Goal: Task Accomplishment & Management: Manage account settings

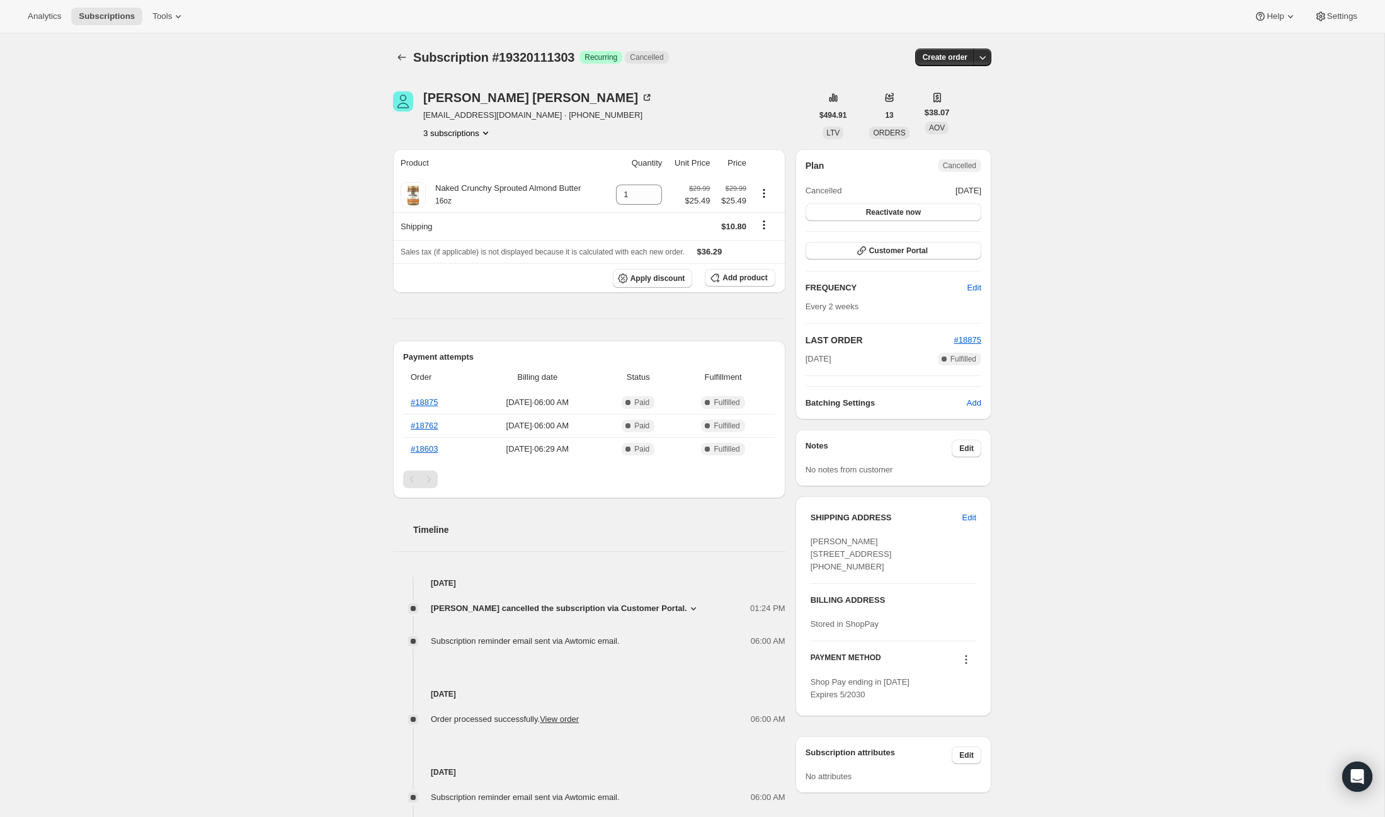
click at [453, 131] on button "3 subscriptions" at bounding box center [457, 133] width 69 height 13
click at [452, 171] on span "14948303047" at bounding box center [458, 177] width 88 height 13
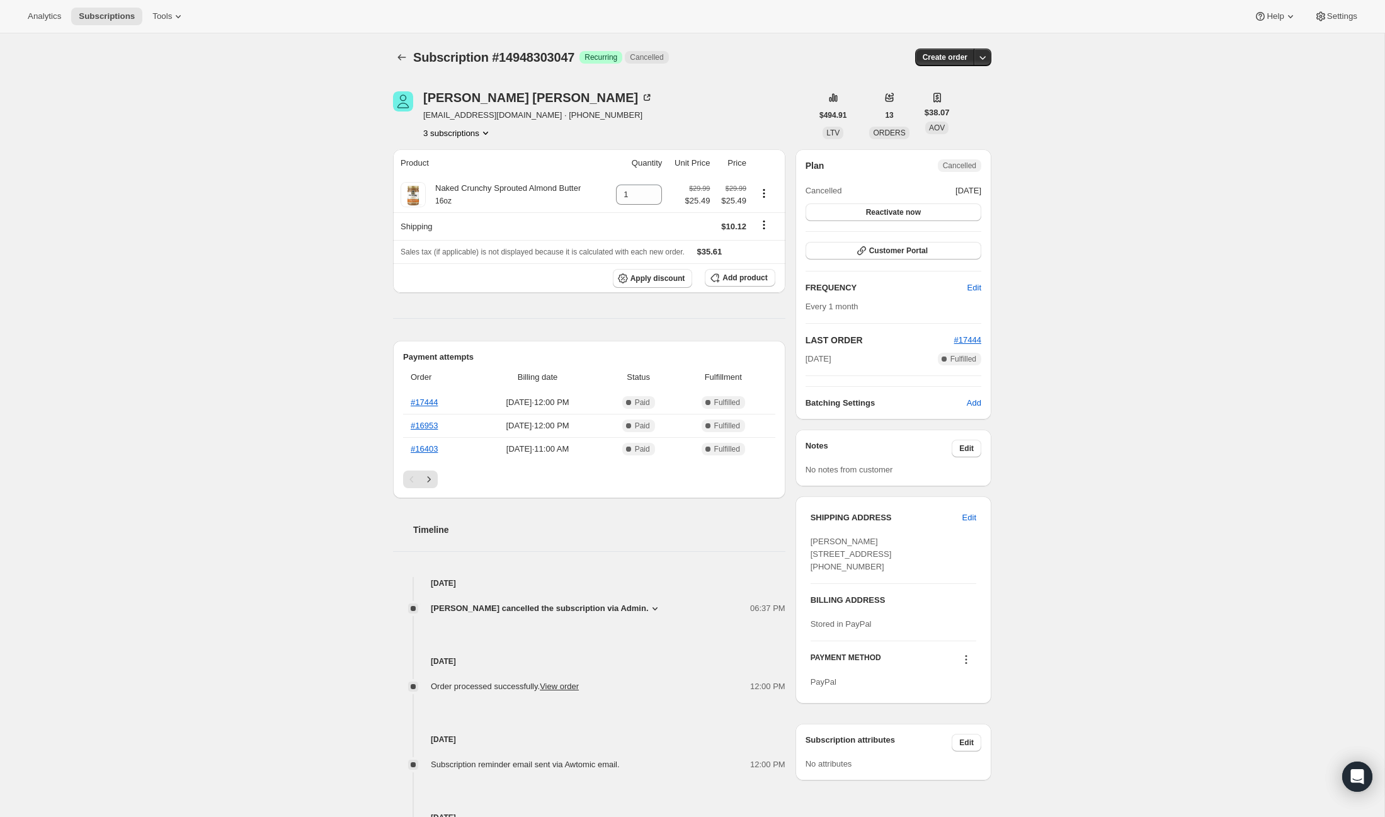
click at [455, 128] on button "3 subscriptions" at bounding box center [457, 133] width 69 height 13
click at [453, 151] on span "14948270279" at bounding box center [437, 155] width 50 height 9
click at [457, 132] on button "3 subscriptions" at bounding box center [457, 133] width 69 height 13
click at [456, 195] on span "19320111303" at bounding box center [437, 198] width 50 height 9
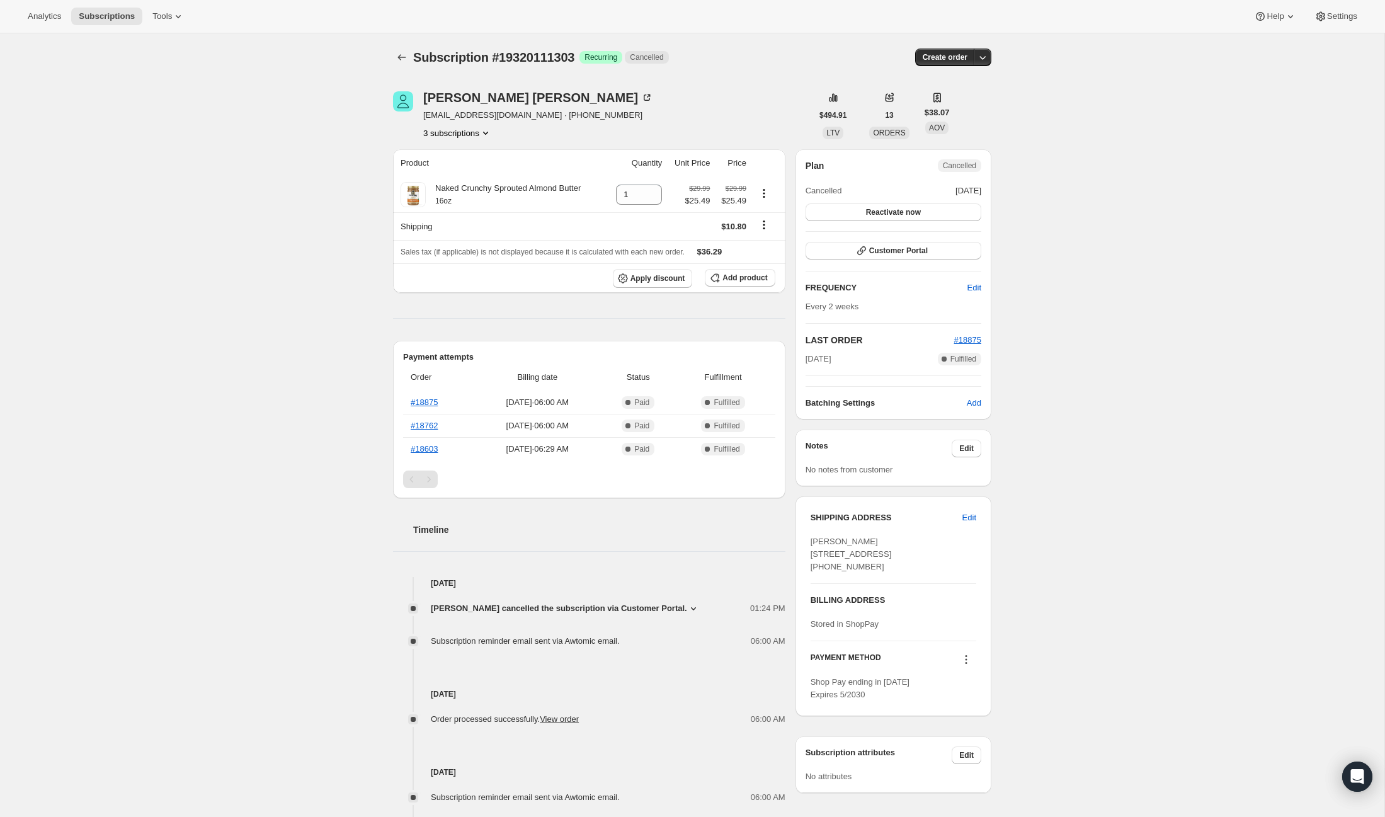
click at [452, 137] on button "3 subscriptions" at bounding box center [457, 133] width 69 height 13
click at [449, 179] on span "14948303047" at bounding box center [439, 177] width 50 height 9
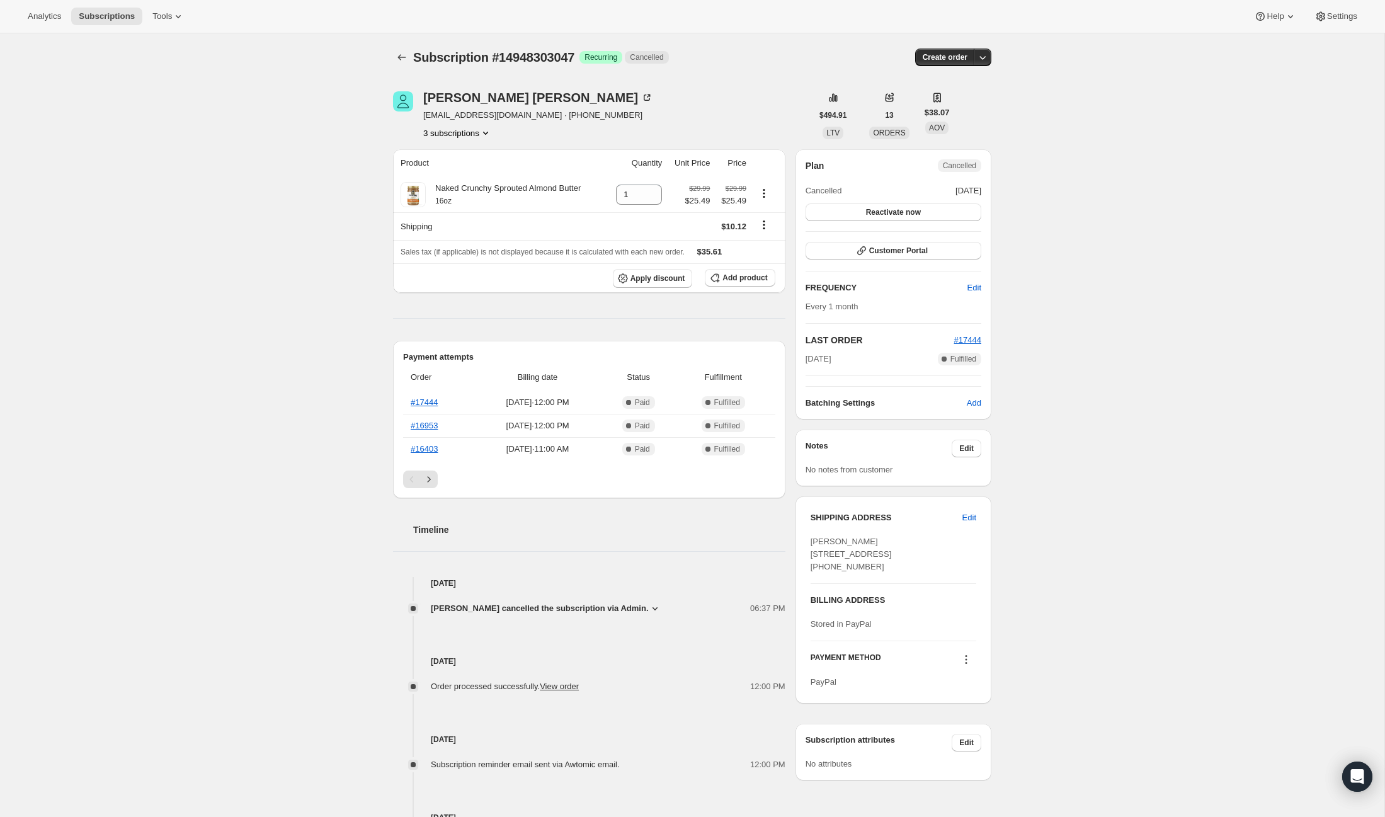
click at [448, 127] on button "3 subscriptions" at bounding box center [457, 133] width 69 height 13
click at [445, 150] on span "14948270279" at bounding box center [456, 156] width 88 height 13
click at [117, 11] on span "Subscriptions" at bounding box center [107, 16] width 56 height 10
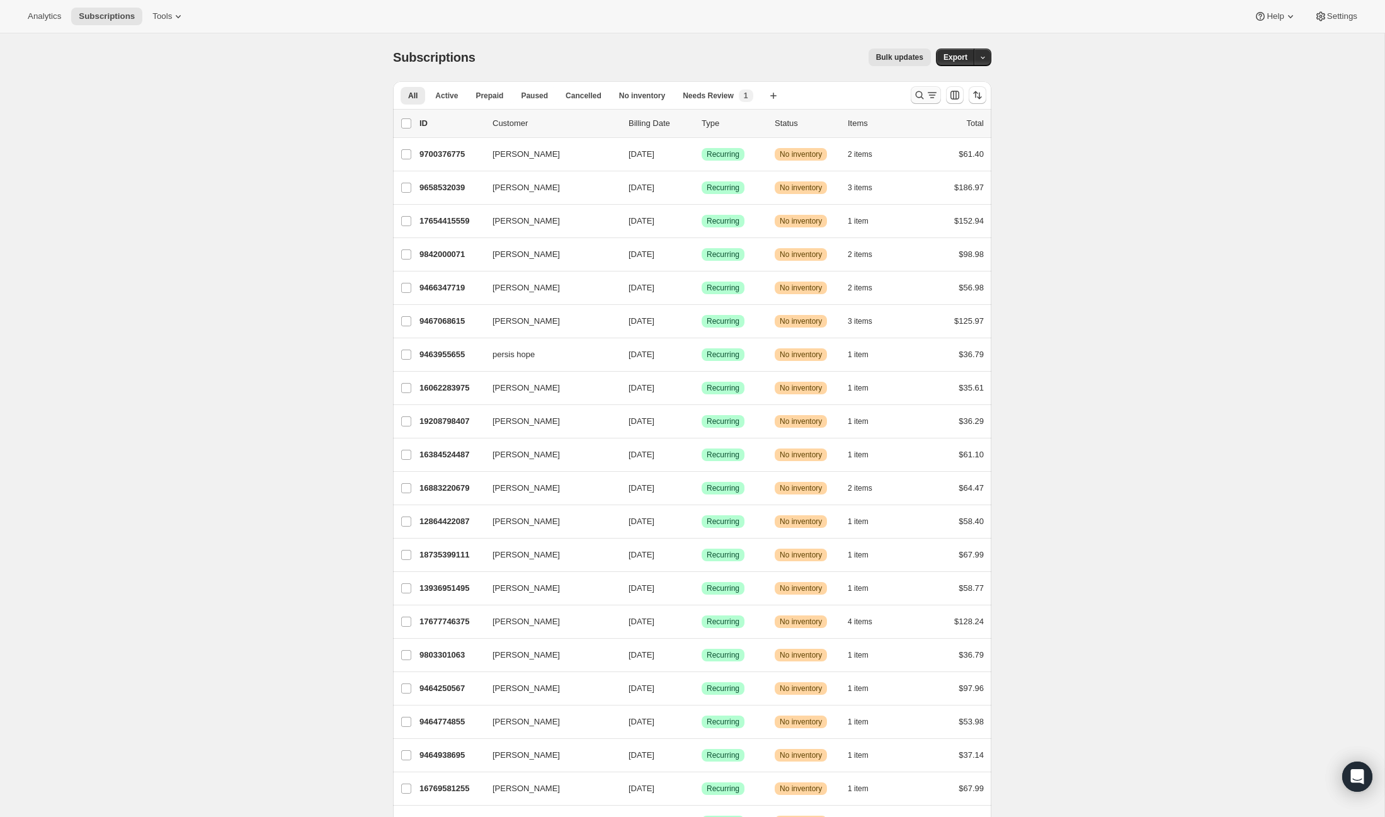
click at [922, 90] on icon "Search and filter results" at bounding box center [919, 95] width 13 height 13
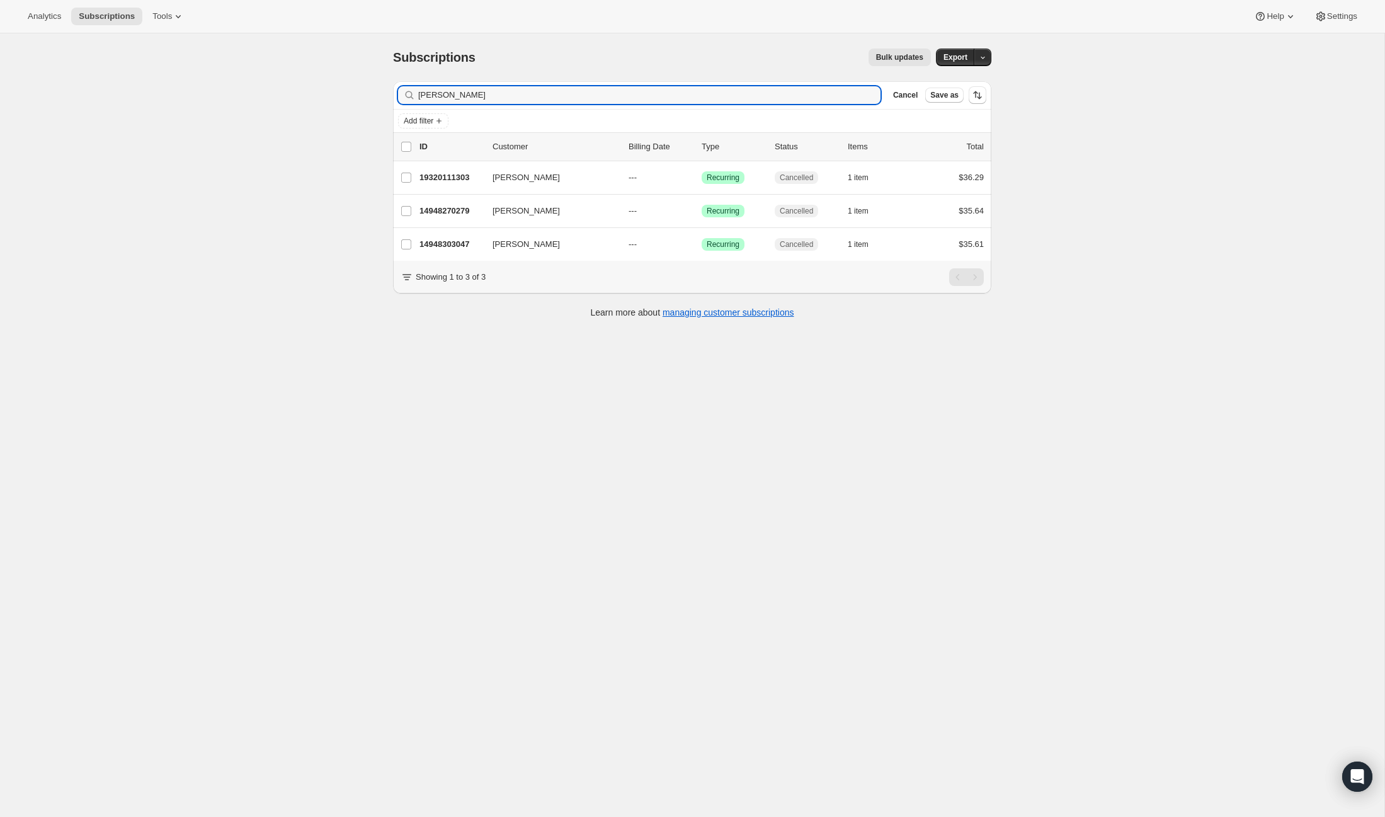
type input "[PERSON_NAME]"
